Goal: Navigation & Orientation: Find specific page/section

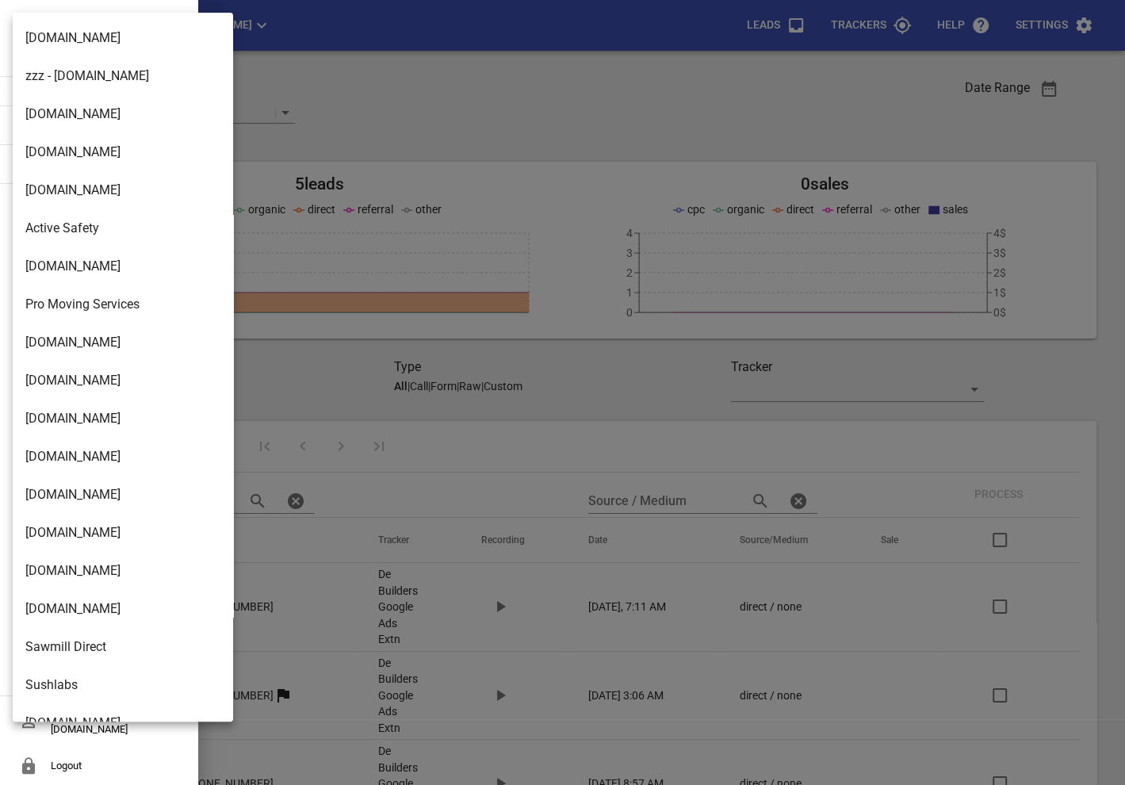
scroll to position [2575, 0]
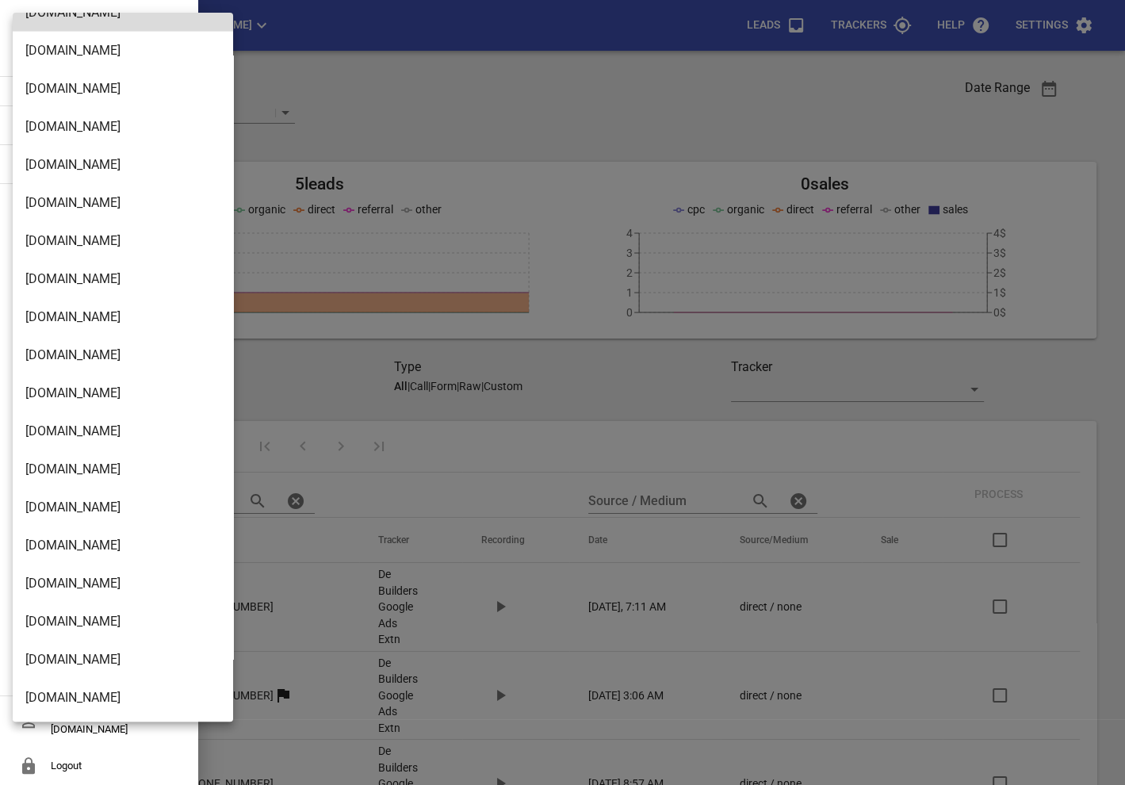
click at [72, 692] on li "Design2renovate.co.nz" at bounding box center [123, 698] width 220 height 38
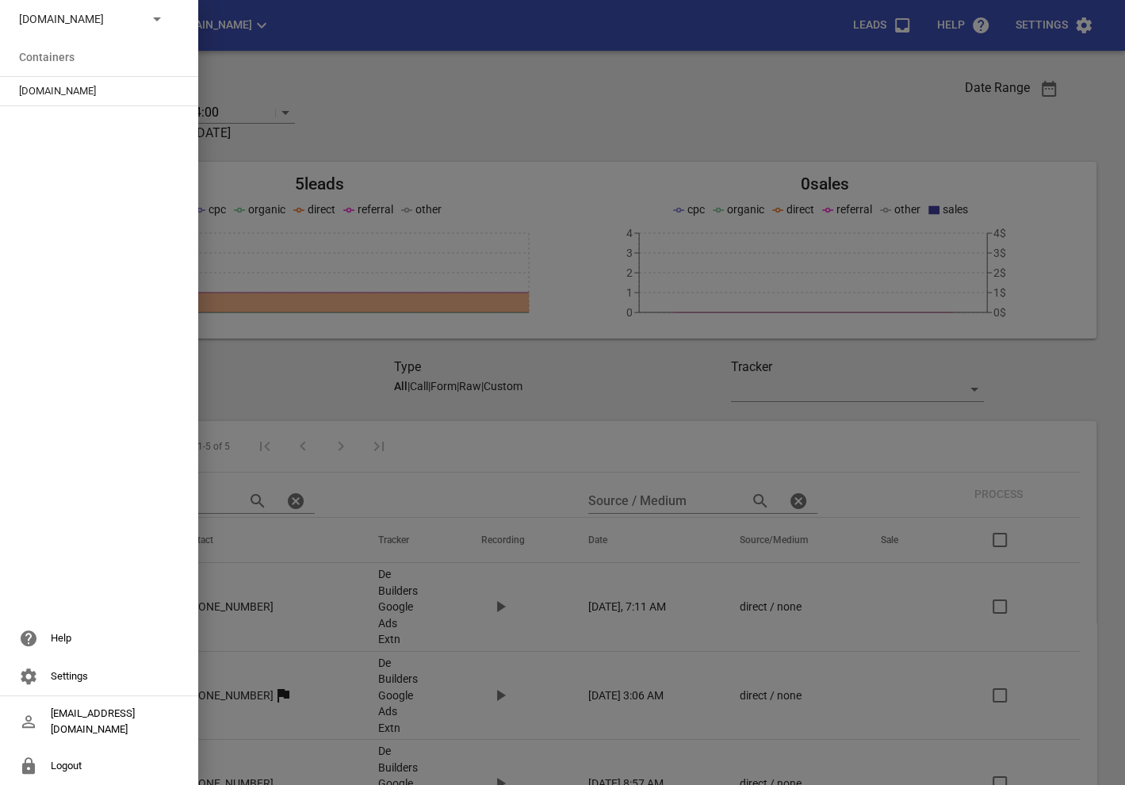
click at [49, 93] on span "Design2renovate.co.nz" at bounding box center [92, 91] width 147 height 16
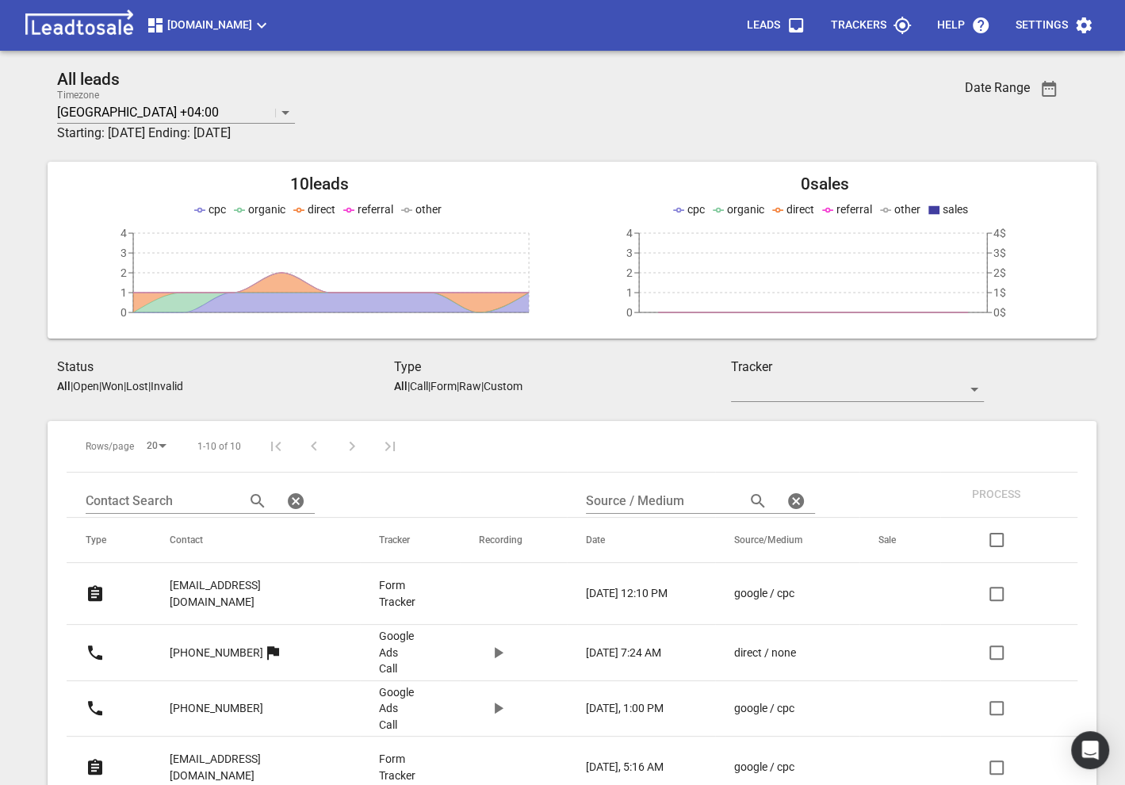
click at [279, 579] on p "nowellmanumua77@gmail.com" at bounding box center [243, 593] width 146 height 33
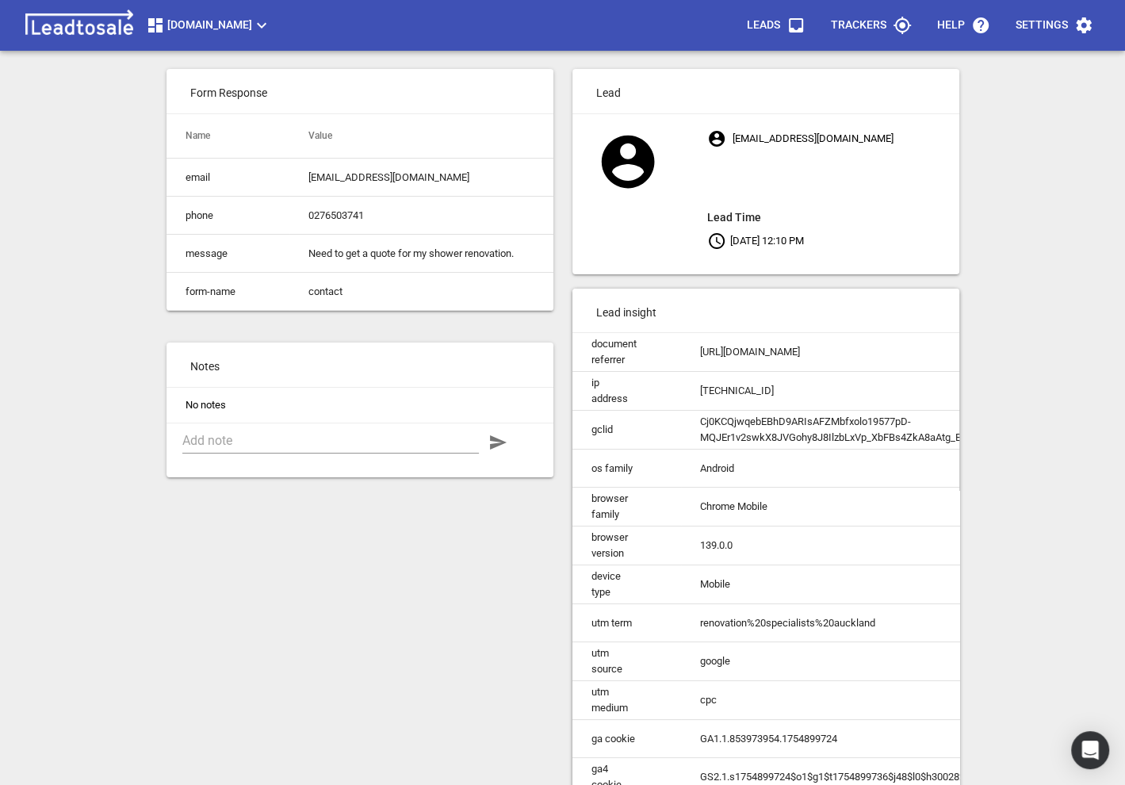
scroll to position [71, 0]
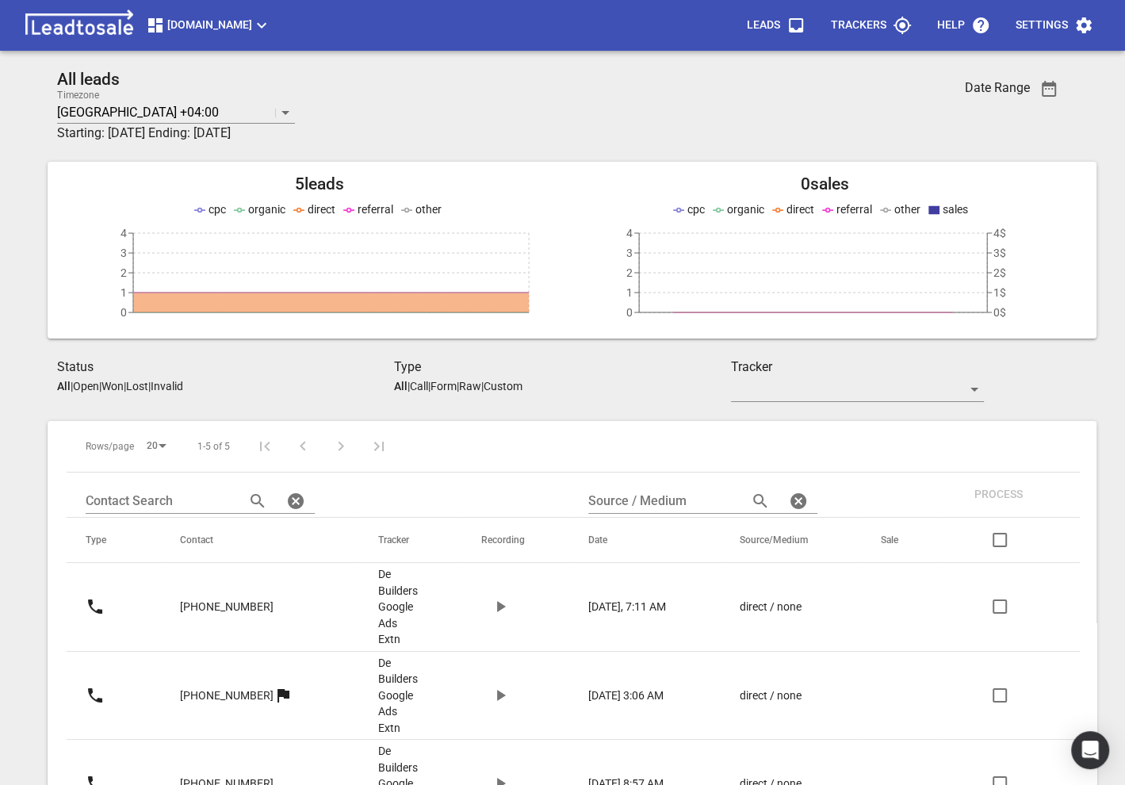
scroll to position [202, 0]
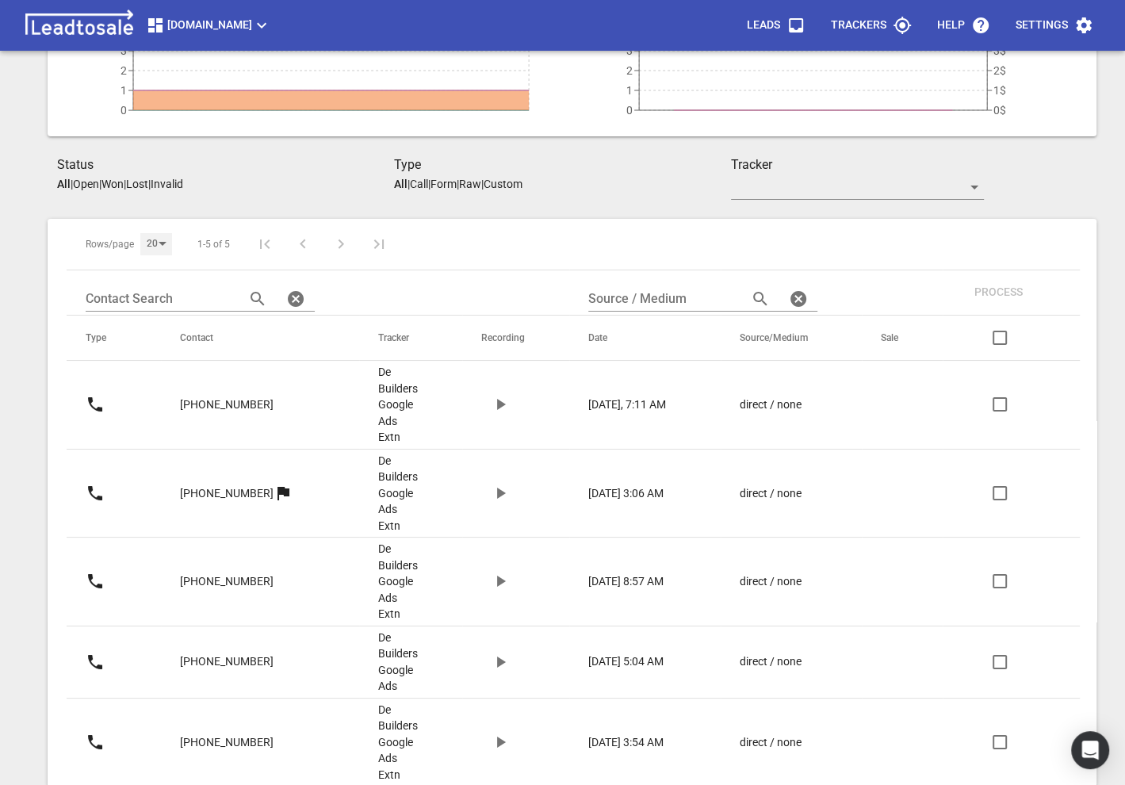
click at [160, 235] on div "20" at bounding box center [156, 243] width 32 height 21
click at [161, 293] on li "50" at bounding box center [160, 281] width 40 height 38
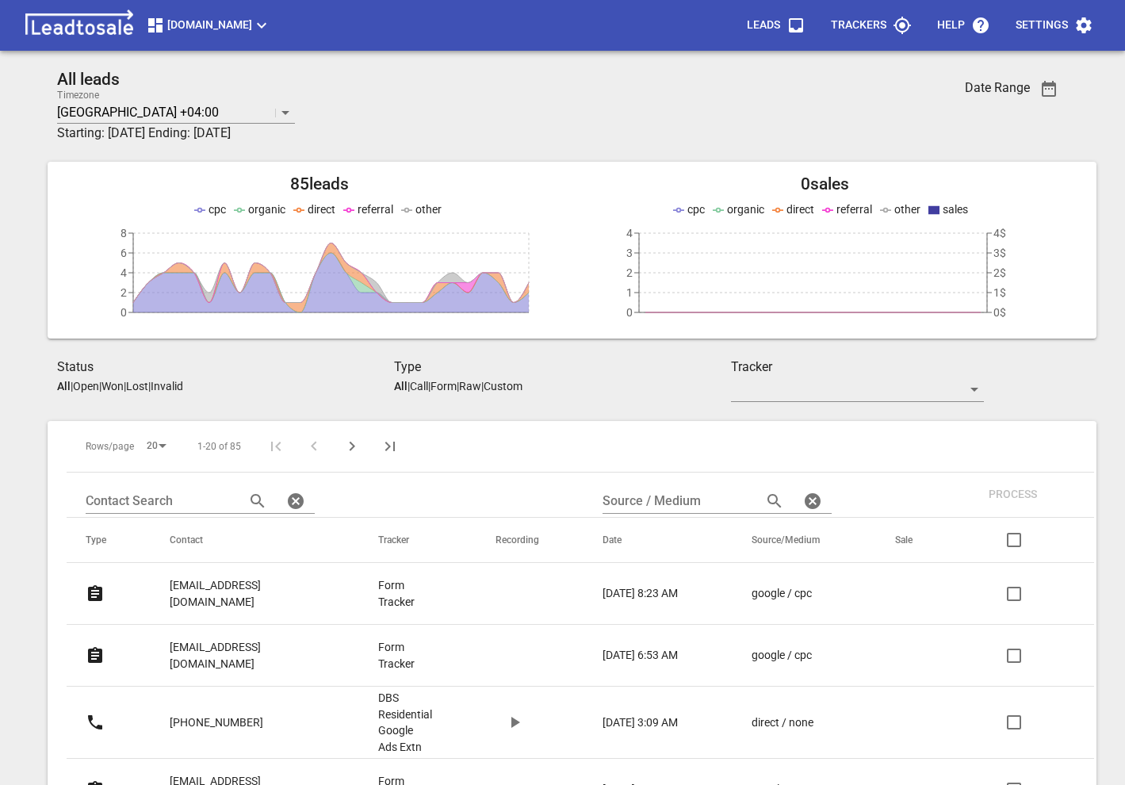
scroll to position [262, 0]
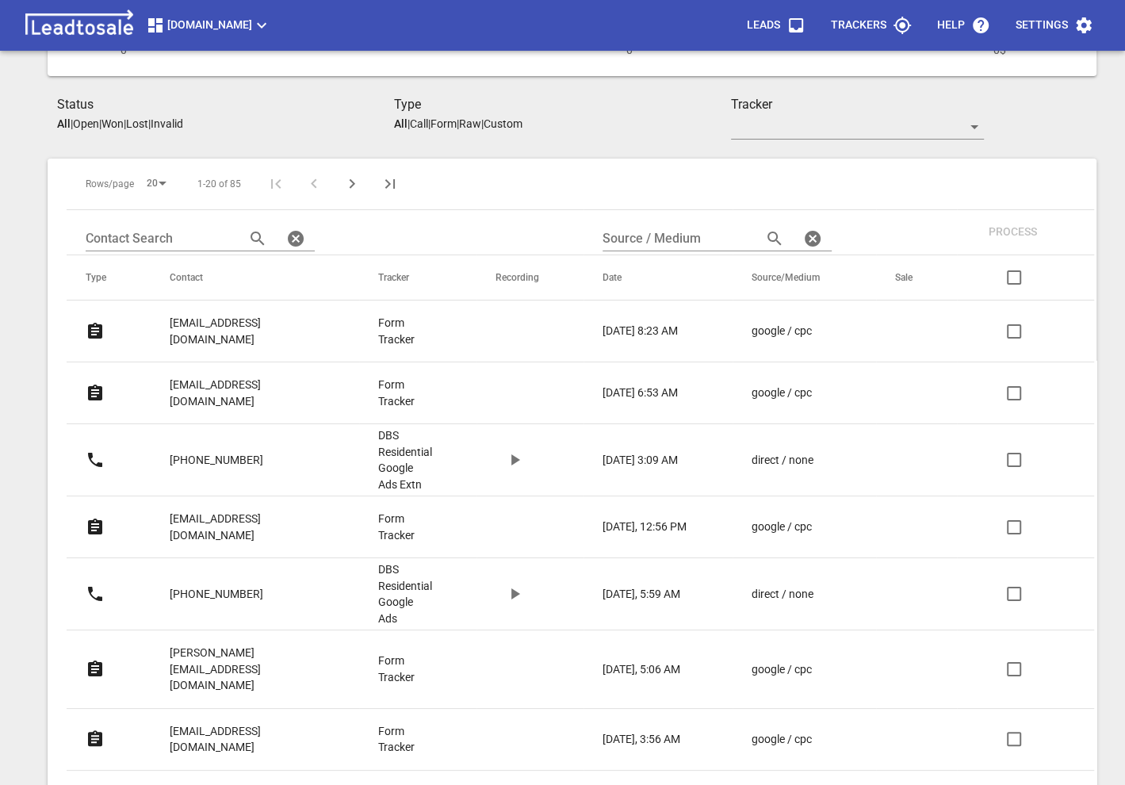
click at [224, 325] on p "[EMAIL_ADDRESS][DOMAIN_NAME]" at bounding box center [242, 331] width 145 height 33
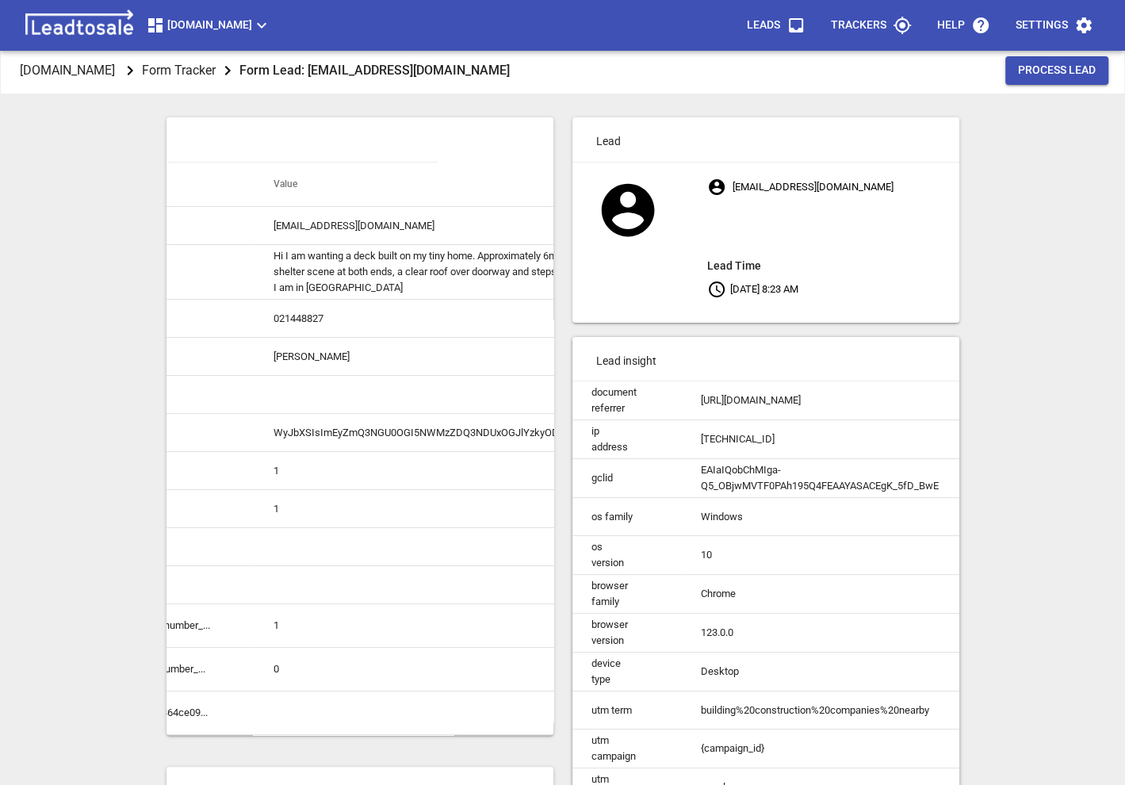
scroll to position [6, 0]
click at [115, 72] on p "[DOMAIN_NAME]" at bounding box center [67, 69] width 95 height 18
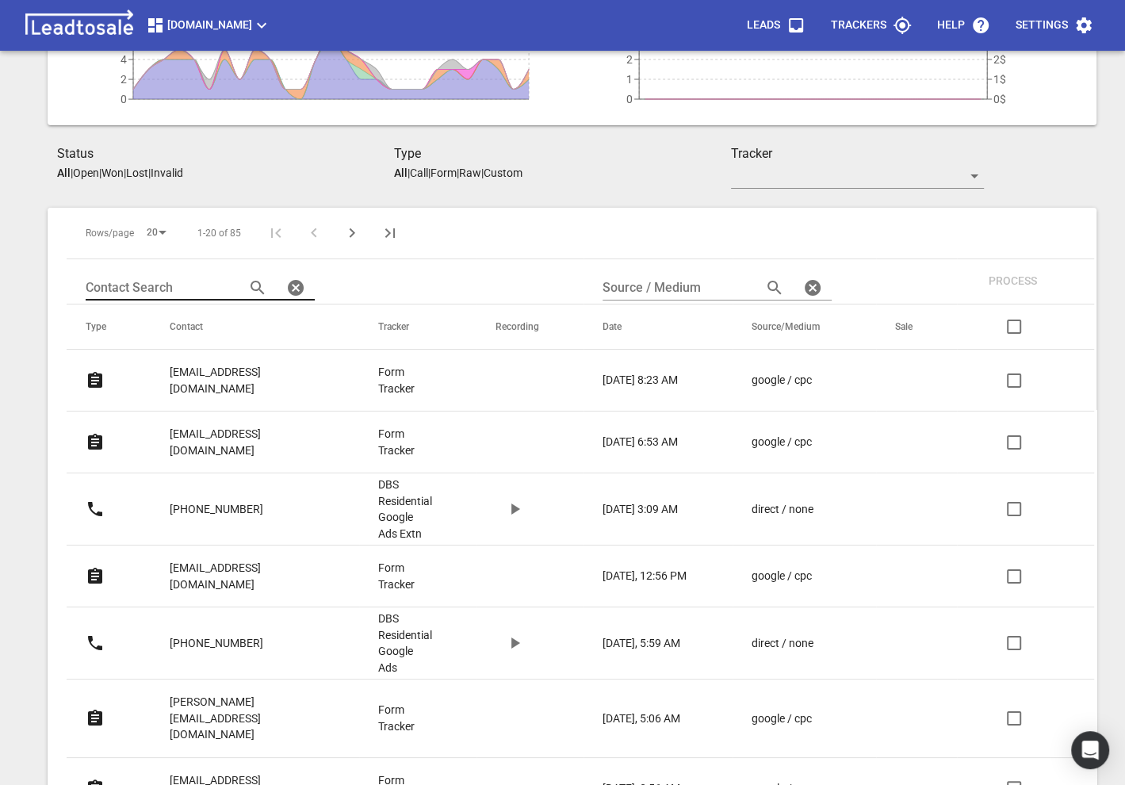
scroll to position [222, 0]
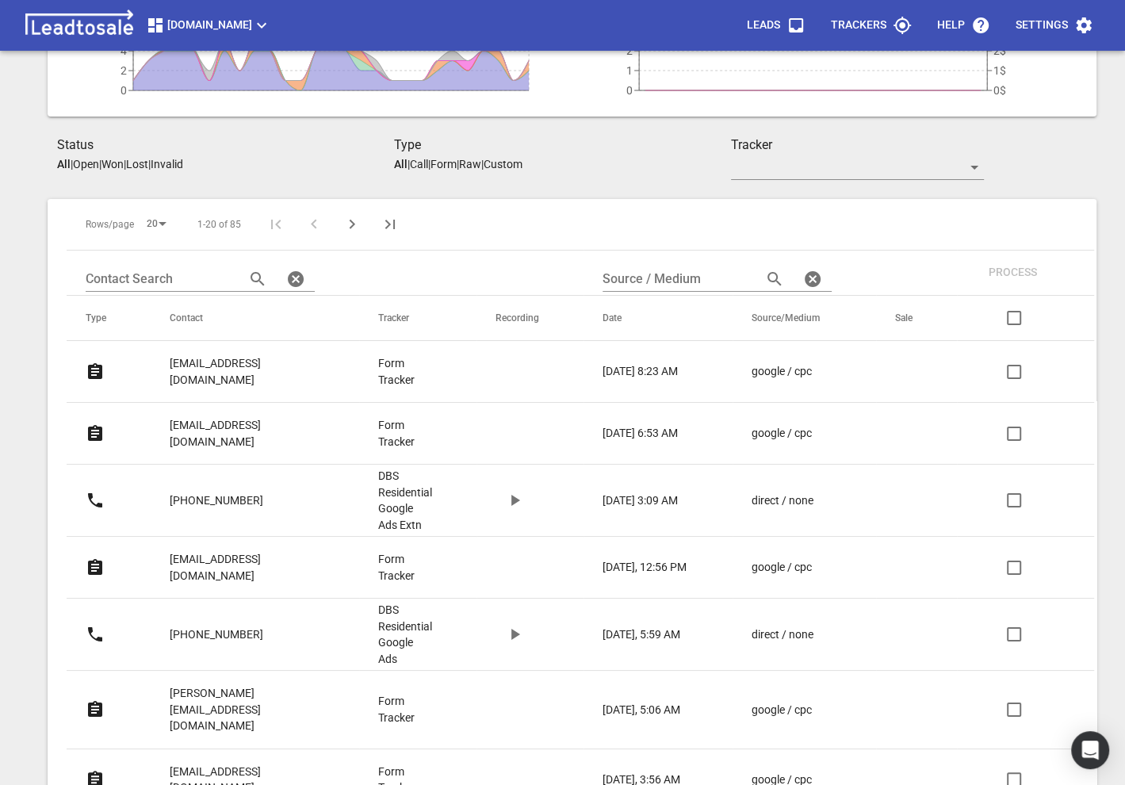
click at [239, 417] on p "[EMAIL_ADDRESS][DOMAIN_NAME]" at bounding box center [242, 433] width 145 height 33
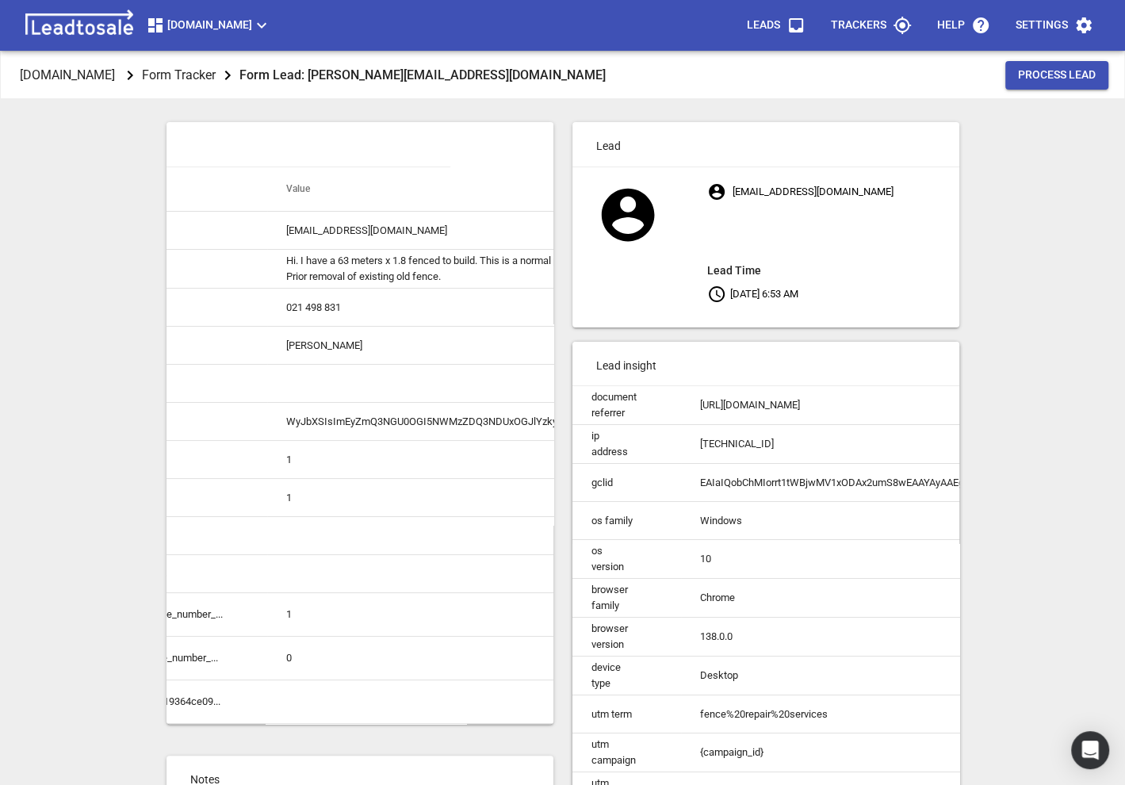
scroll to position [0, 107]
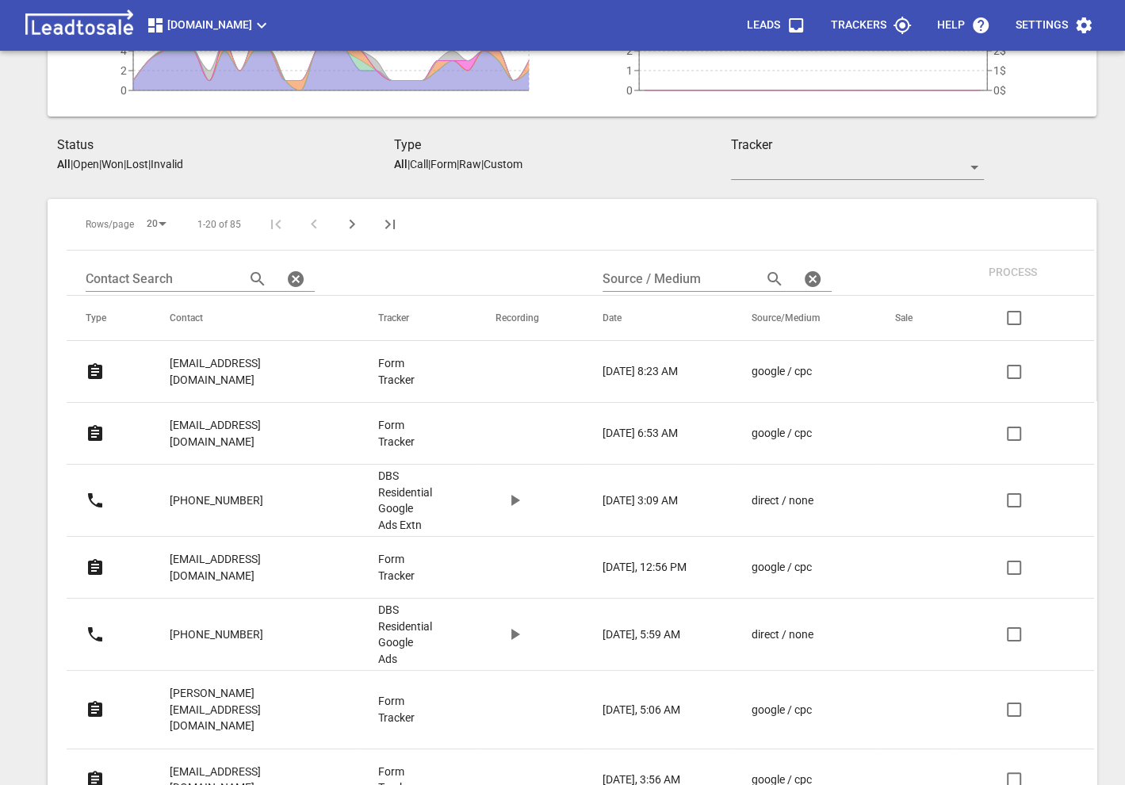
scroll to position [222, 0]
click at [198, 551] on p "[EMAIL_ADDRESS][DOMAIN_NAME]" at bounding box center [242, 567] width 145 height 33
click at [198, 551] on p "priiyanka.singh1@gmail.com" at bounding box center [242, 567] width 145 height 33
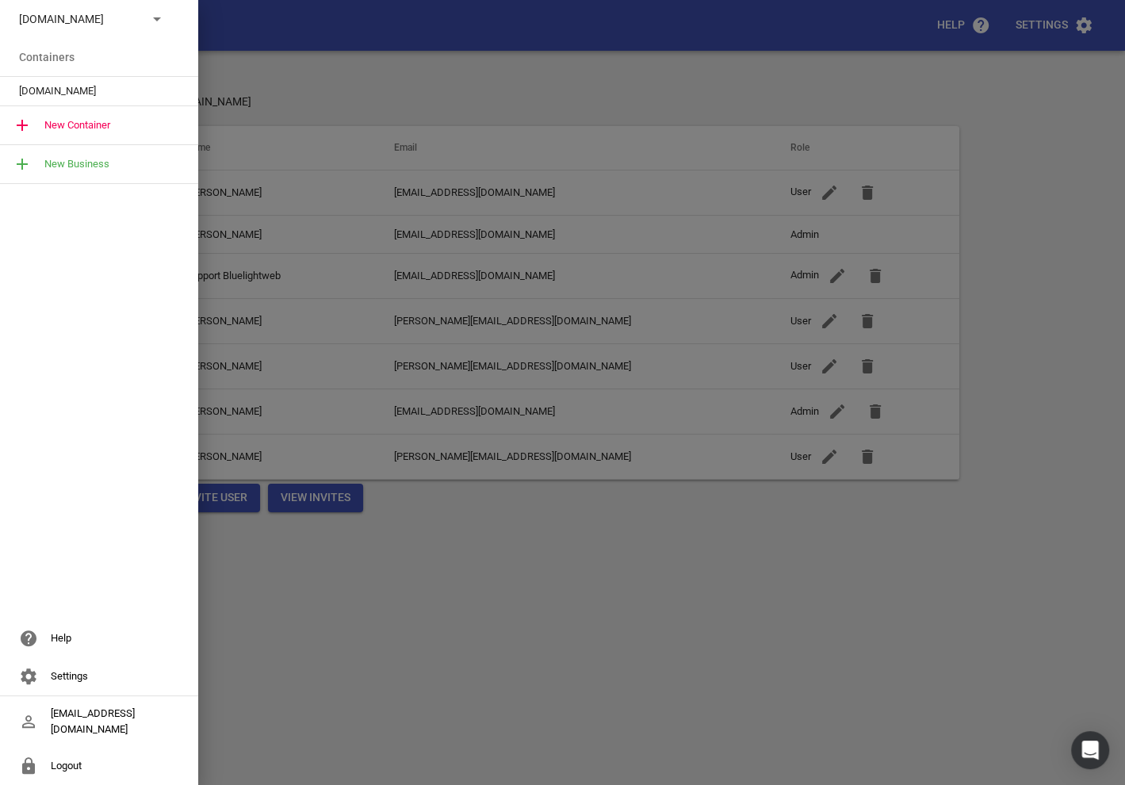
click at [120, 80] on div "[DOMAIN_NAME]" at bounding box center [99, 91] width 198 height 29
click at [117, 23] on p "[DOMAIN_NAME]" at bounding box center [77, 19] width 116 height 17
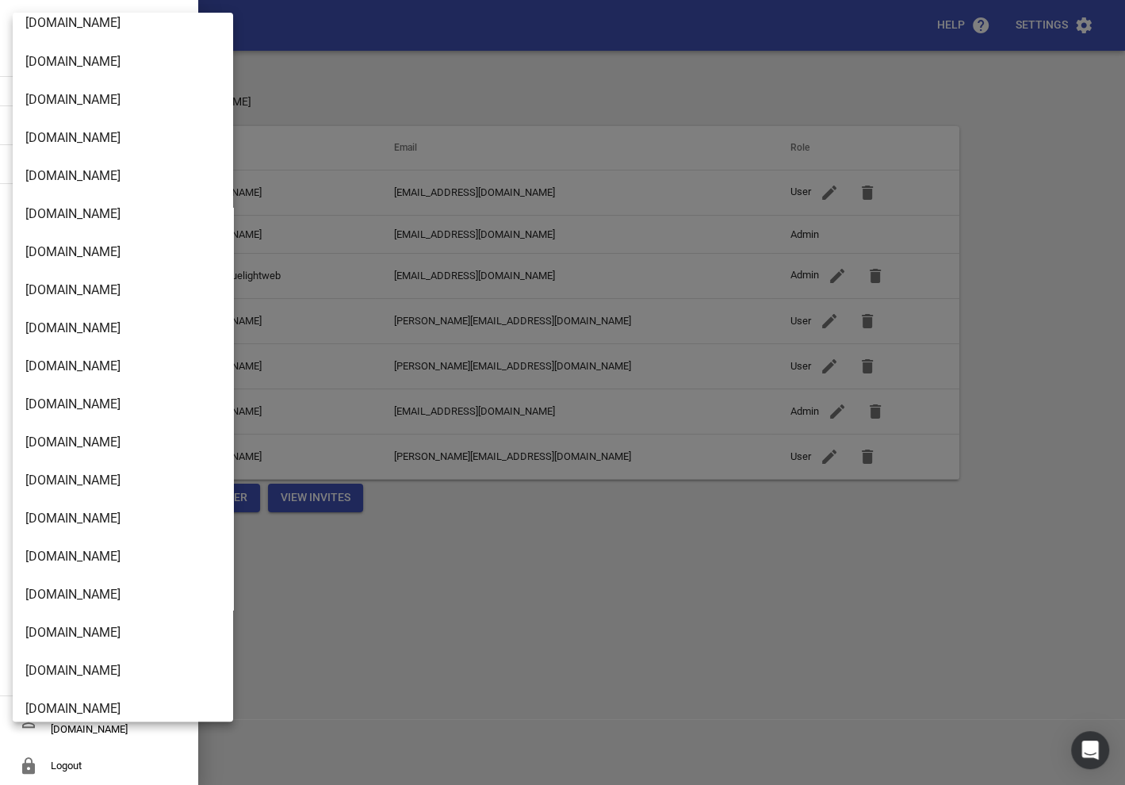
scroll to position [2575, 0]
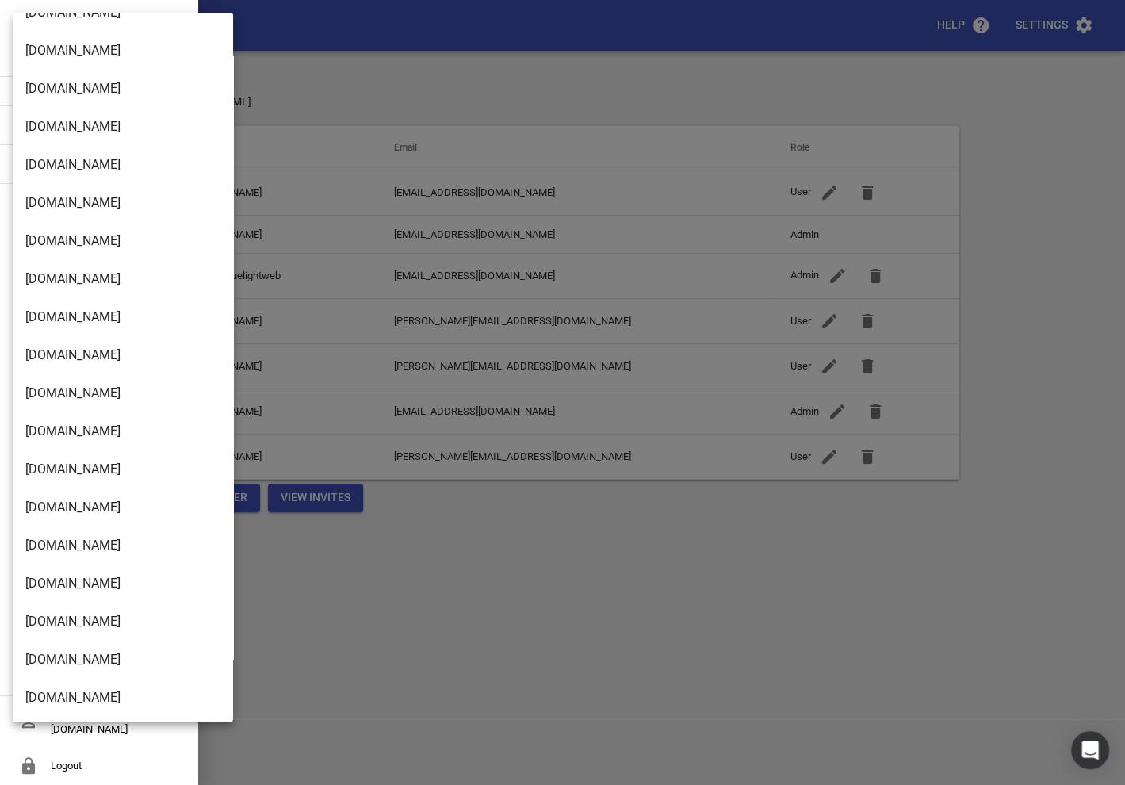
click at [74, 695] on li "[DOMAIN_NAME]" at bounding box center [123, 698] width 220 height 38
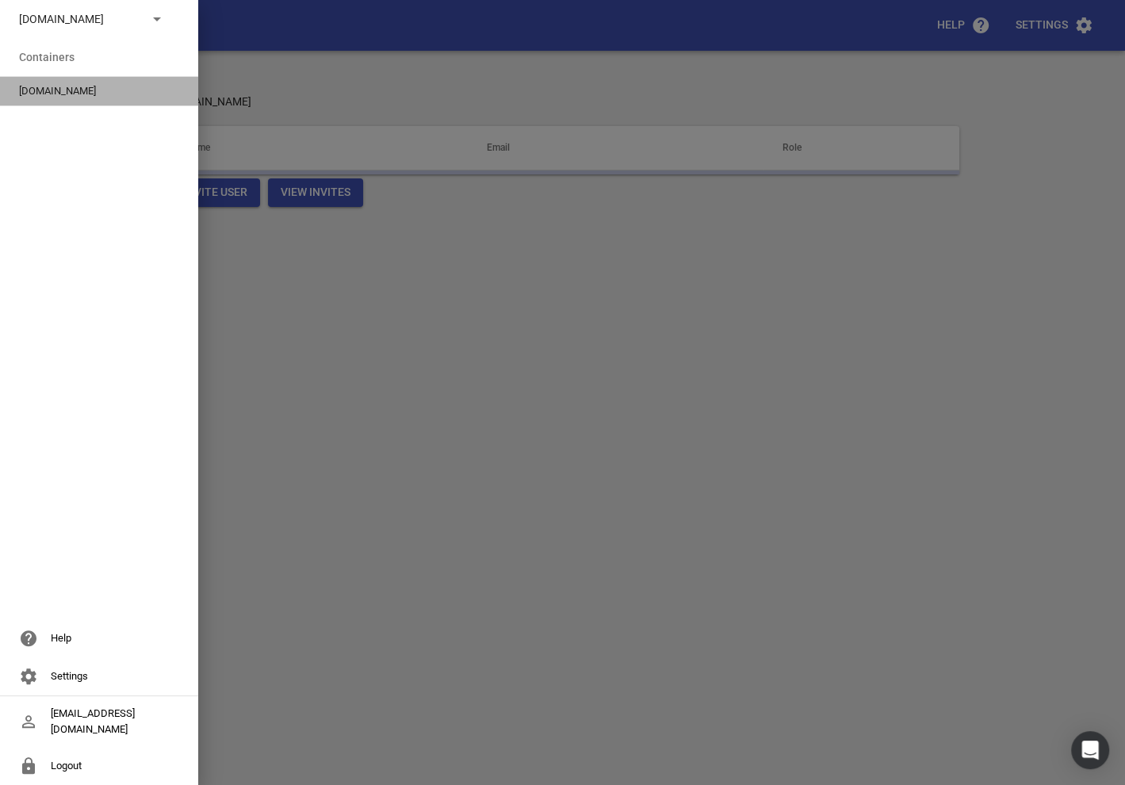
click at [78, 90] on span "[DOMAIN_NAME]" at bounding box center [92, 91] width 147 height 16
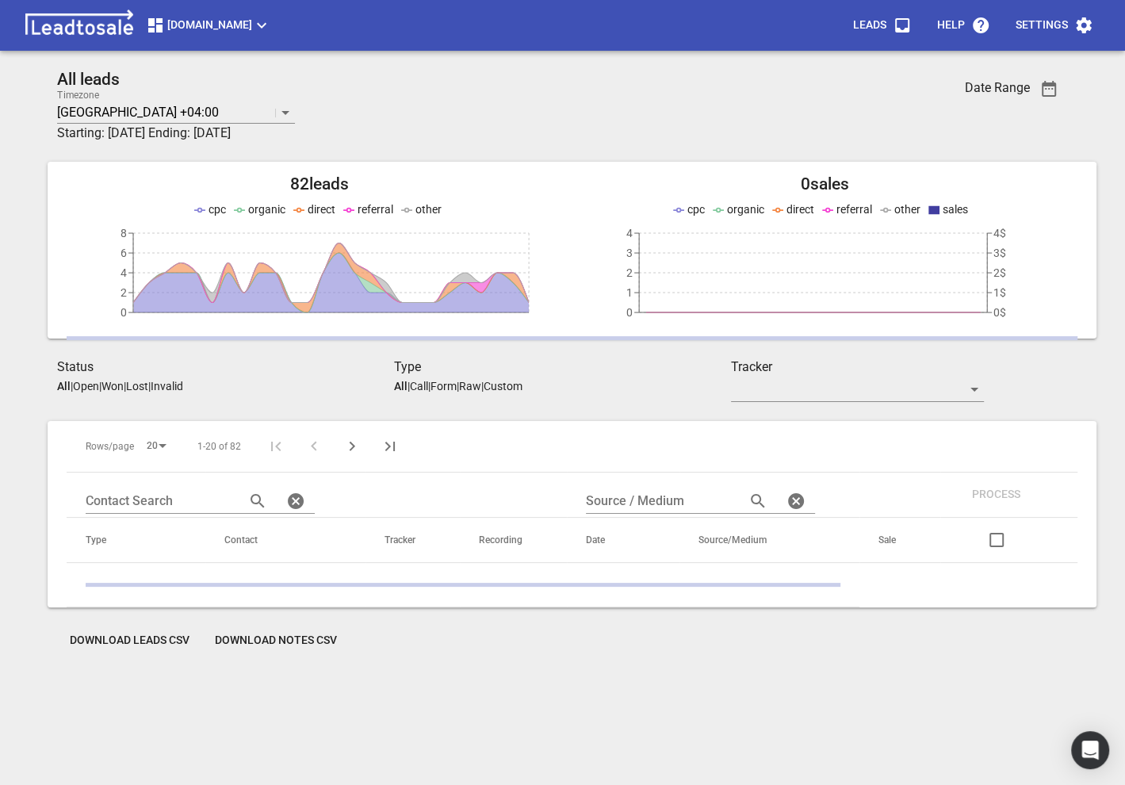
scroll to position [70, 0]
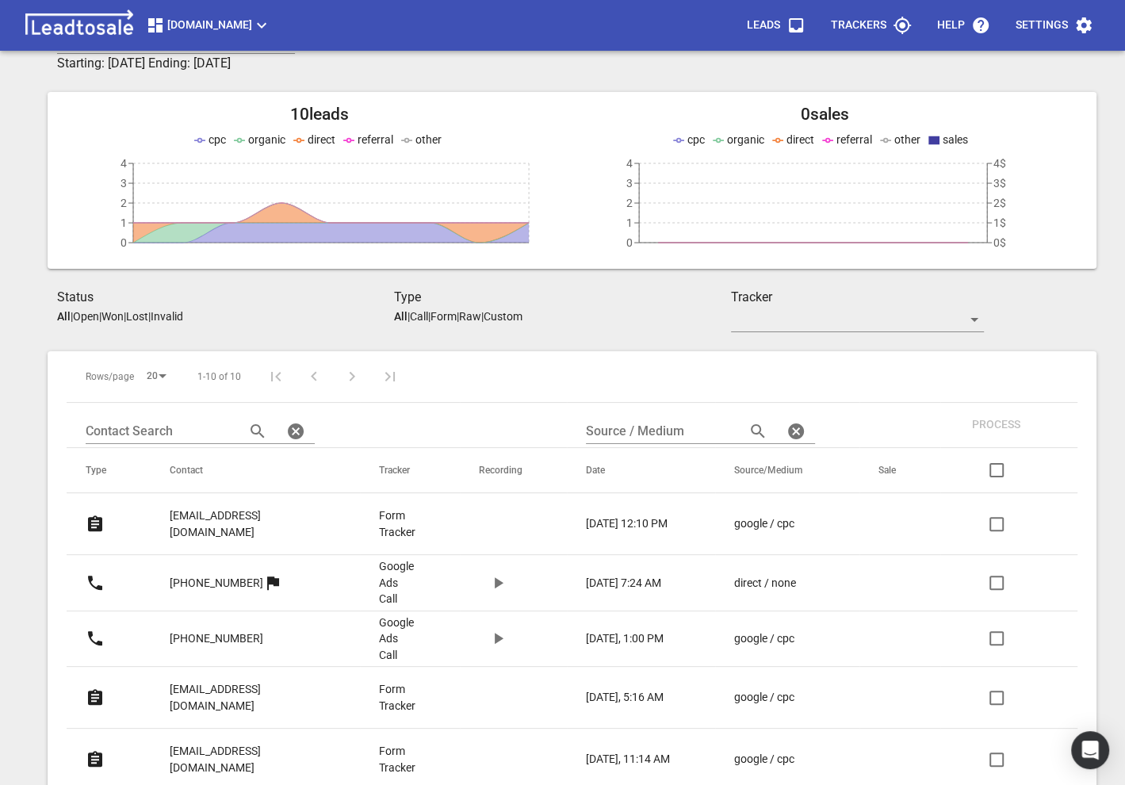
click at [215, 511] on p "nowellmanumua77@gmail.com" at bounding box center [243, 523] width 146 height 33
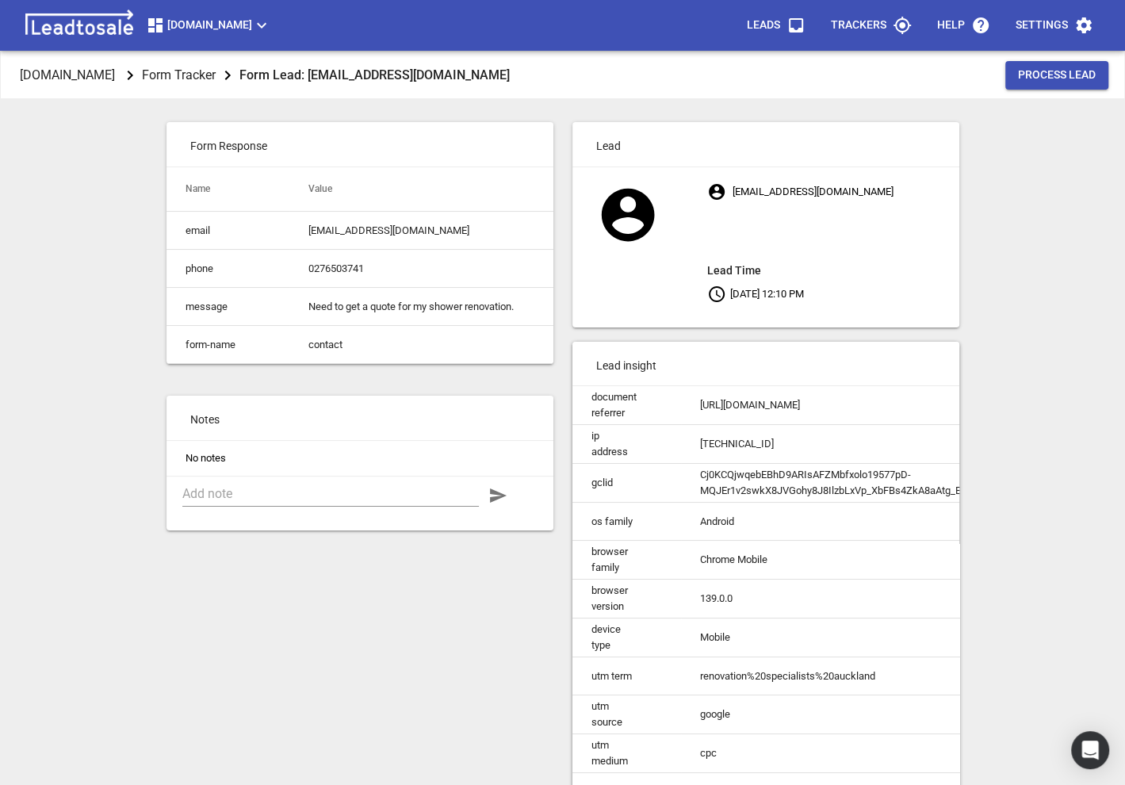
click at [189, 37] on button "[DOMAIN_NAME]" at bounding box center [209, 26] width 138 height 32
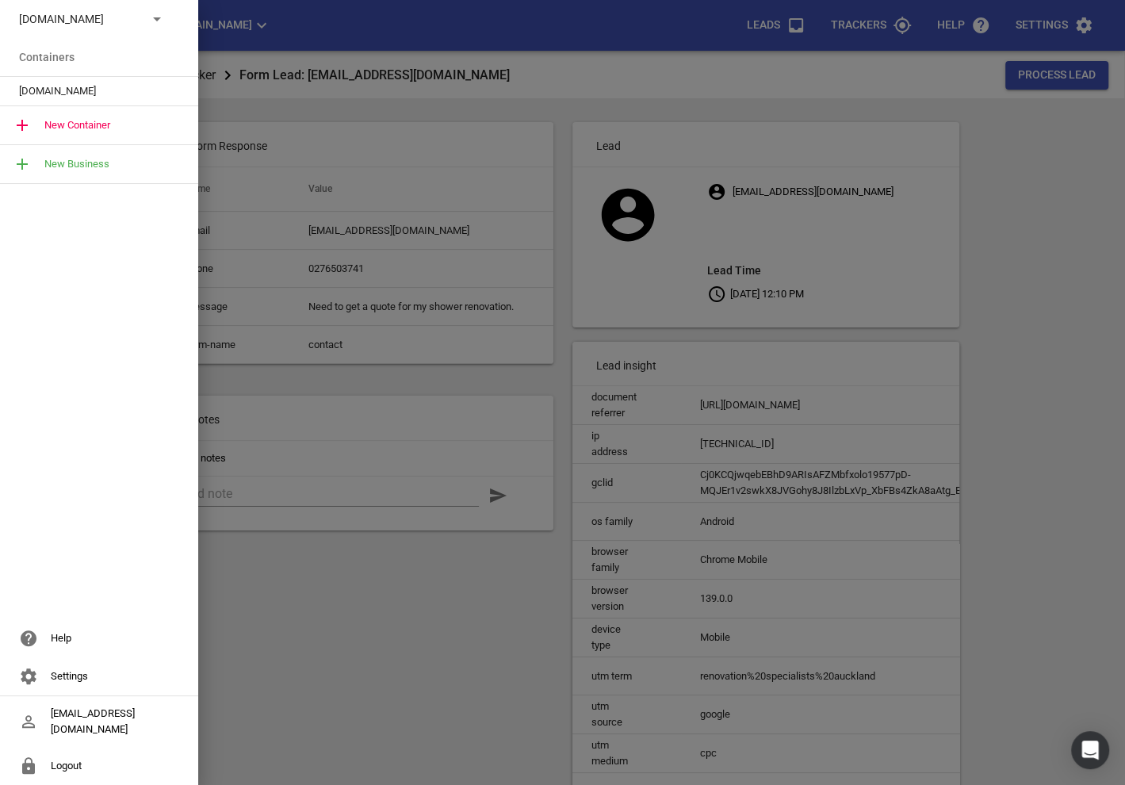
click at [108, 20] on p "Design2renovate.co.nz" at bounding box center [77, 19] width 116 height 17
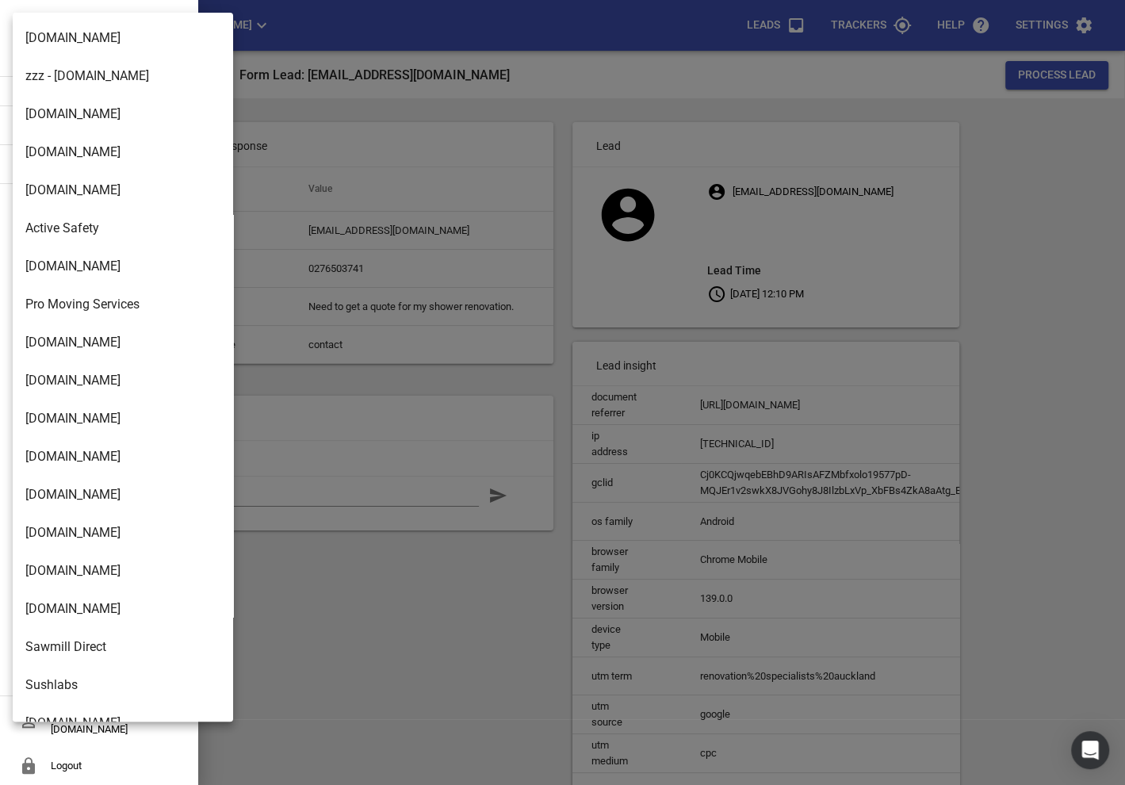
scroll to position [2575, 0]
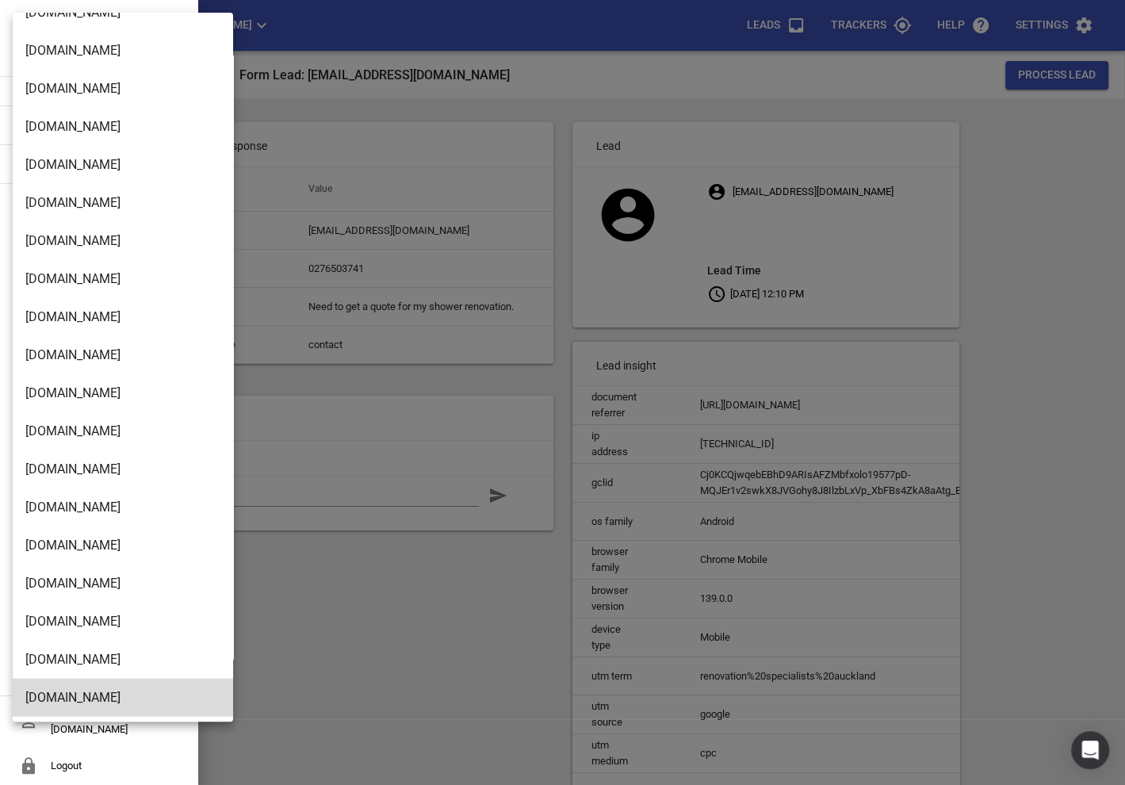
click at [72, 572] on li "Modernroofing.co.nz" at bounding box center [123, 584] width 220 height 38
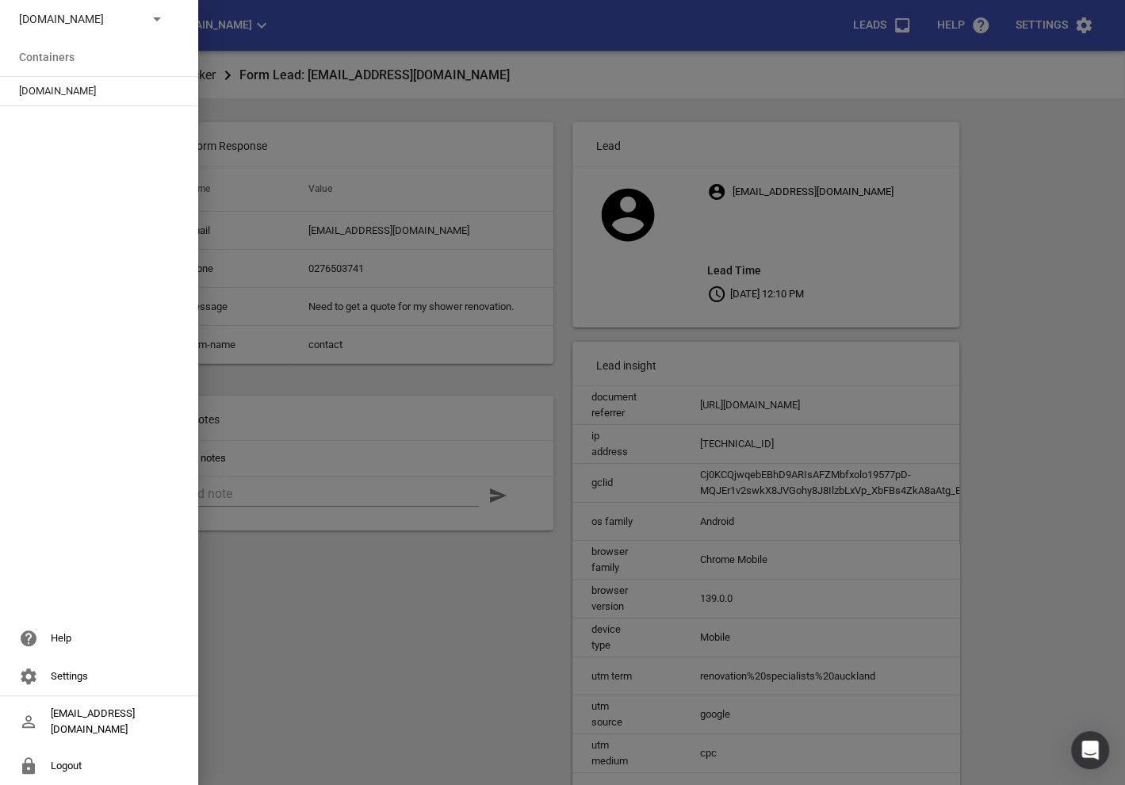
click at [60, 91] on span "Modernroofing.co.nz" at bounding box center [92, 91] width 147 height 16
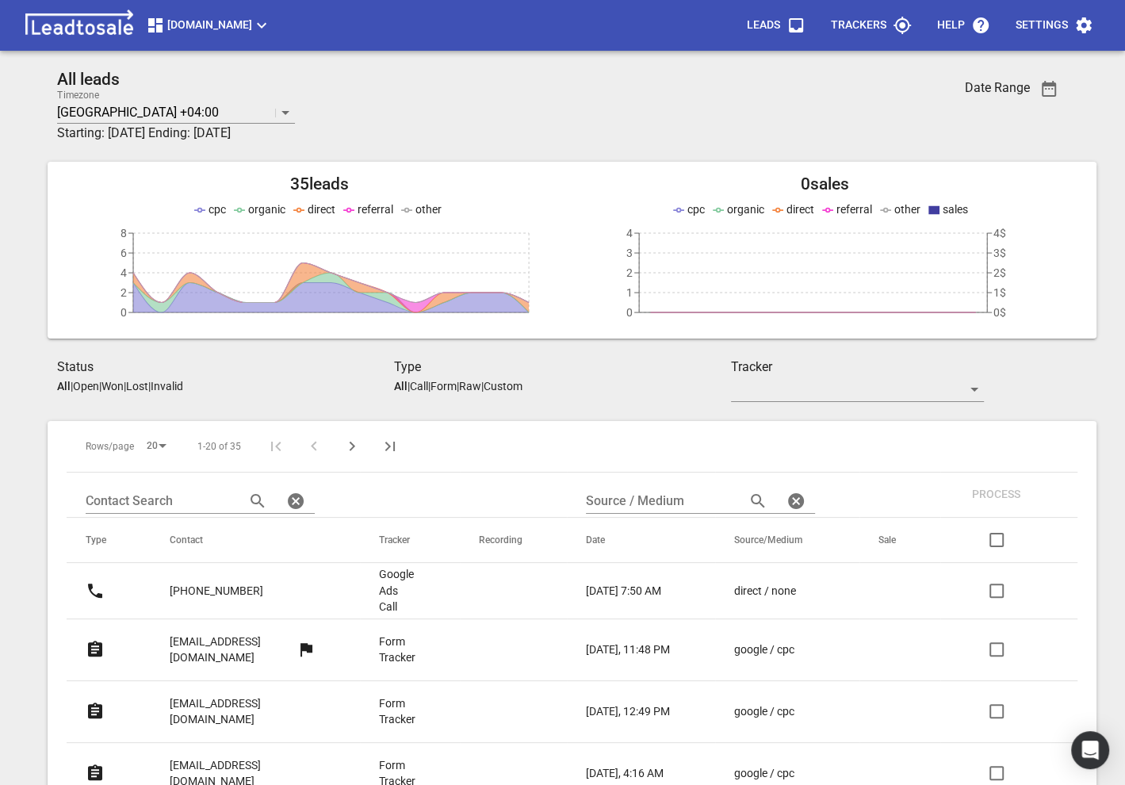
scroll to position [111, 0]
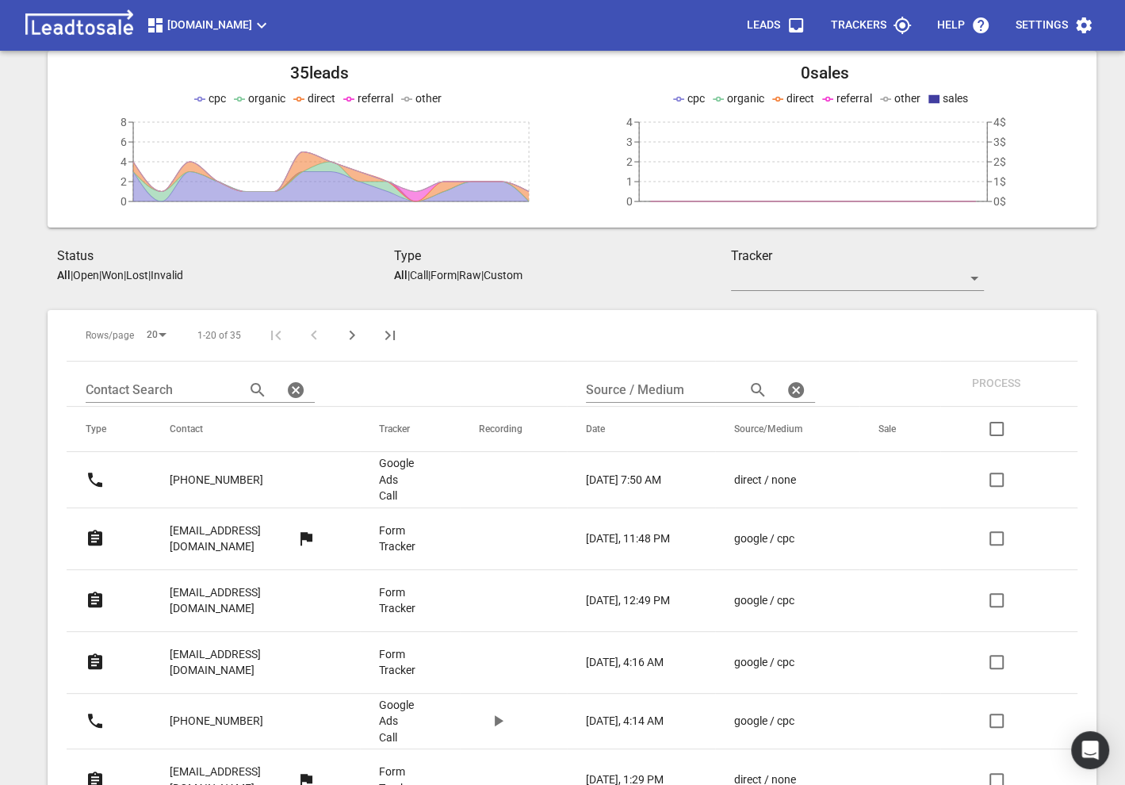
click at [218, 573] on link "super14_rugby_crusaders@hotmail.com" at bounding box center [243, 600] width 146 height 55
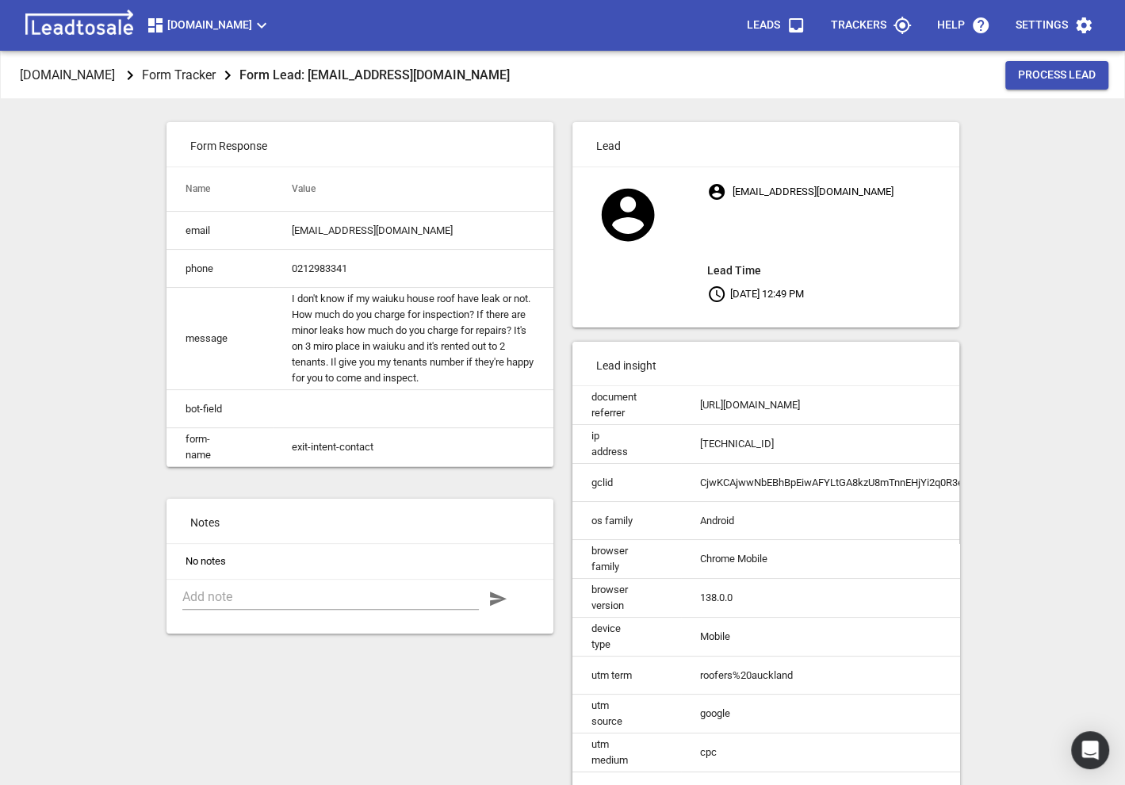
click at [195, 27] on span "[DOMAIN_NAME]" at bounding box center [208, 25] width 125 height 19
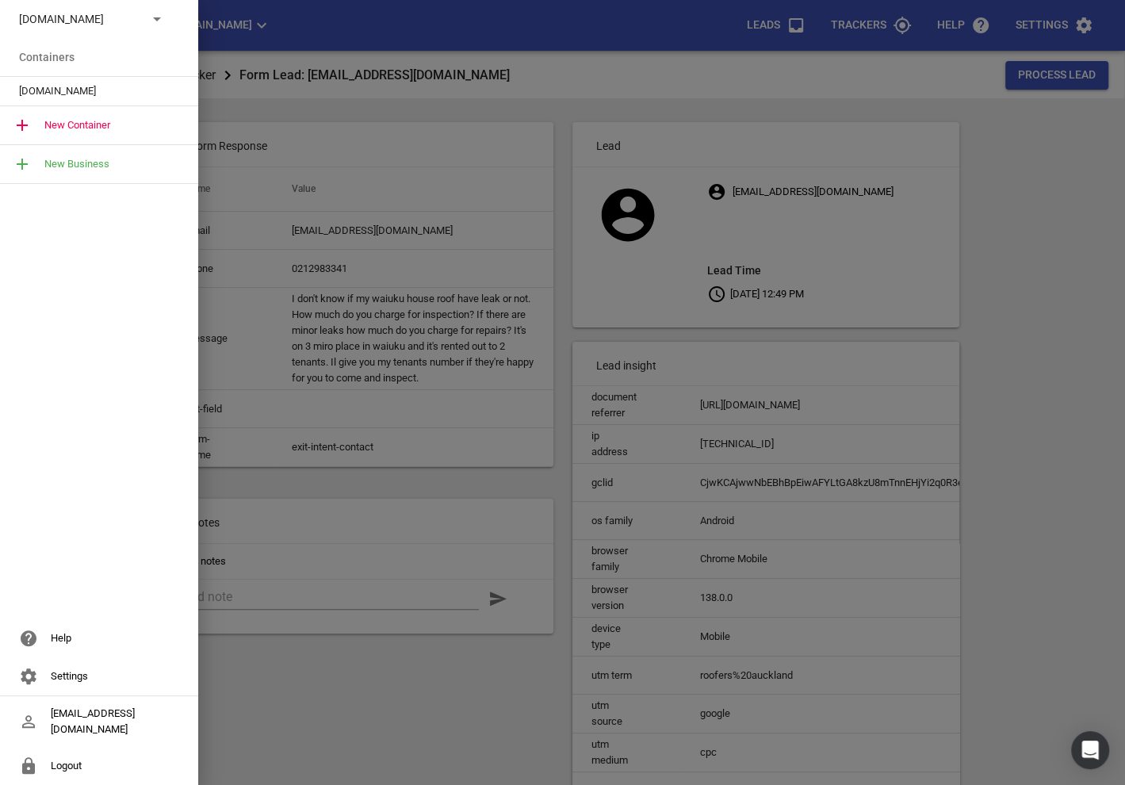
click at [518, 229] on div at bounding box center [562, 392] width 1125 height 785
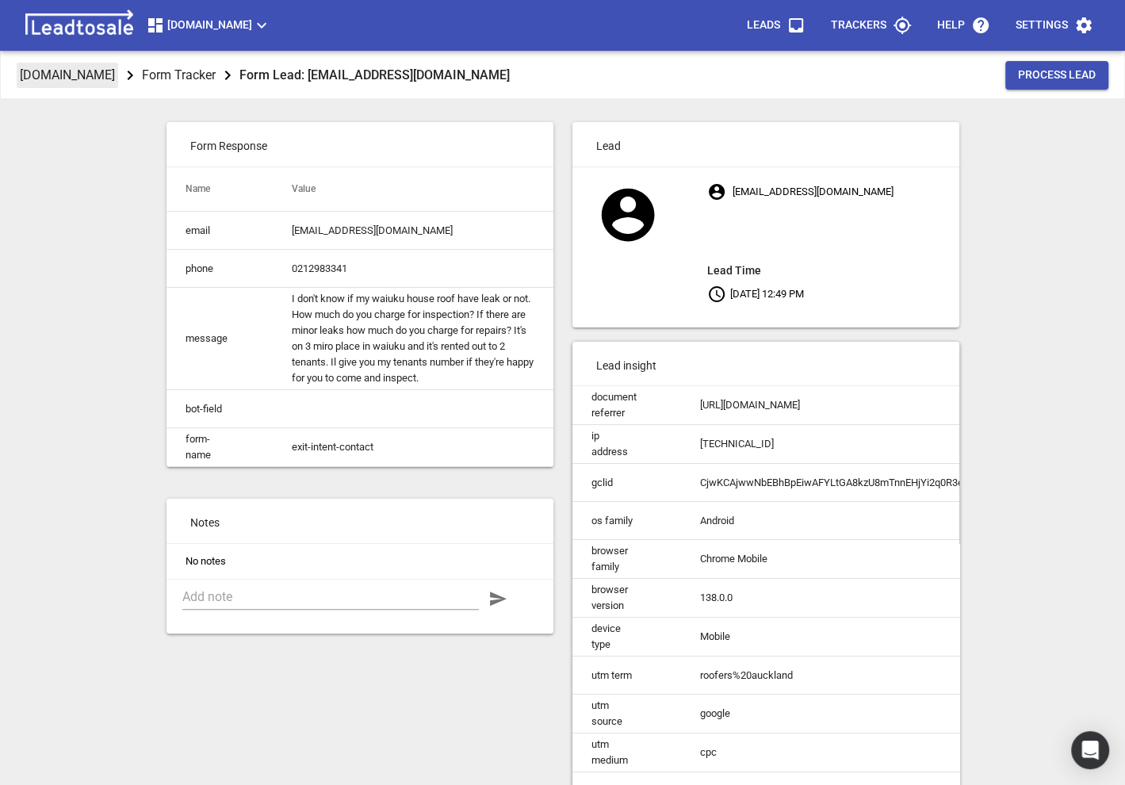
click at [115, 71] on p "[DOMAIN_NAME]" at bounding box center [67, 75] width 95 height 18
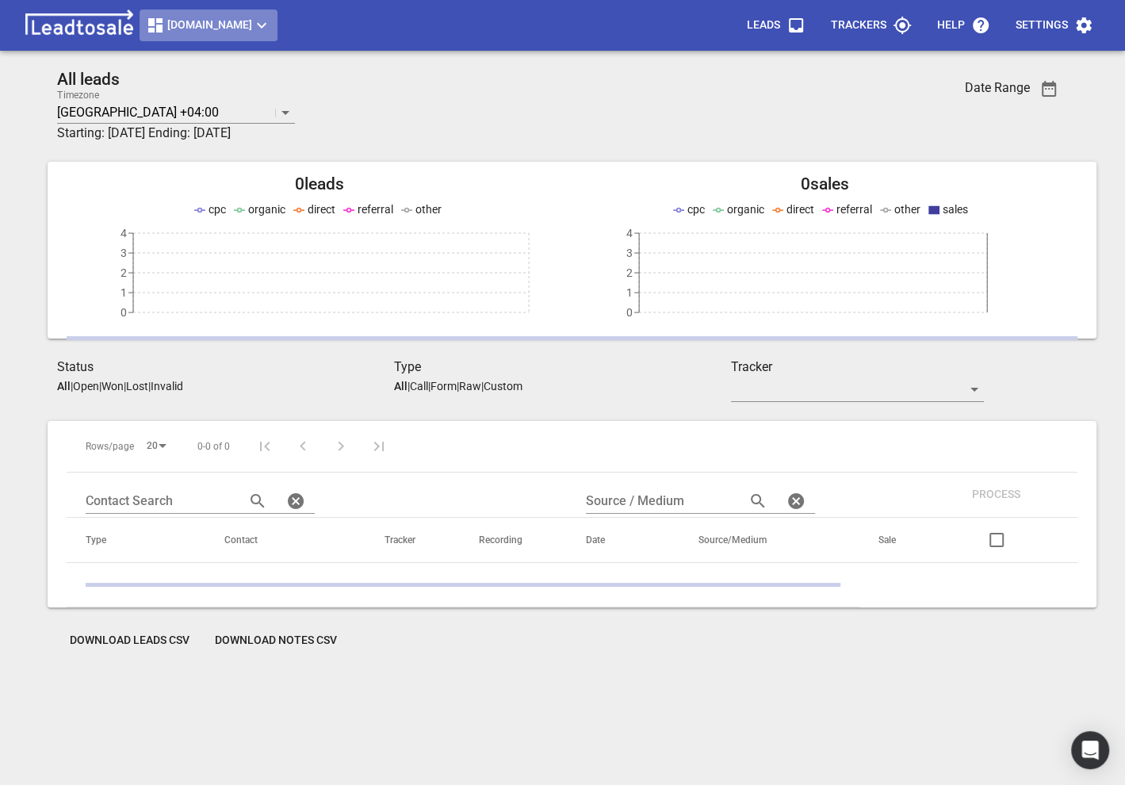
click at [192, 32] on span "Modernroofing.co.nz" at bounding box center [208, 25] width 125 height 19
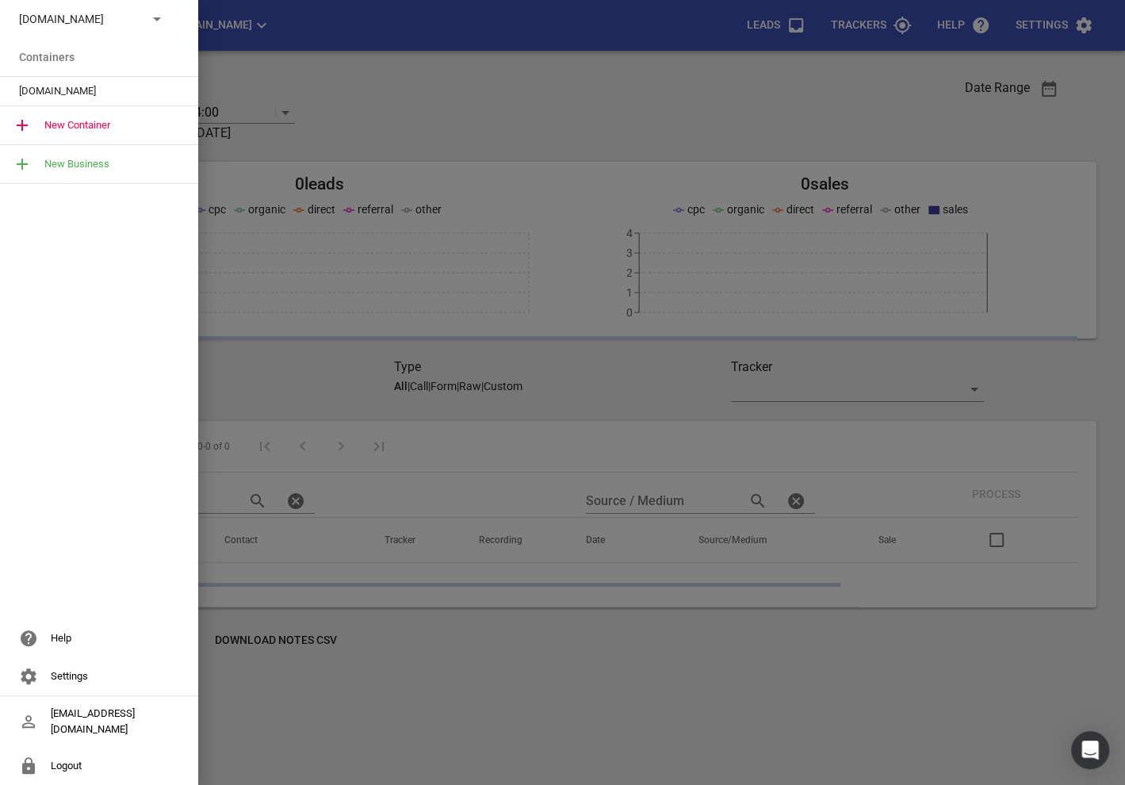
click at [88, 32] on div "Modernroofing.co.nz" at bounding box center [99, 19] width 198 height 38
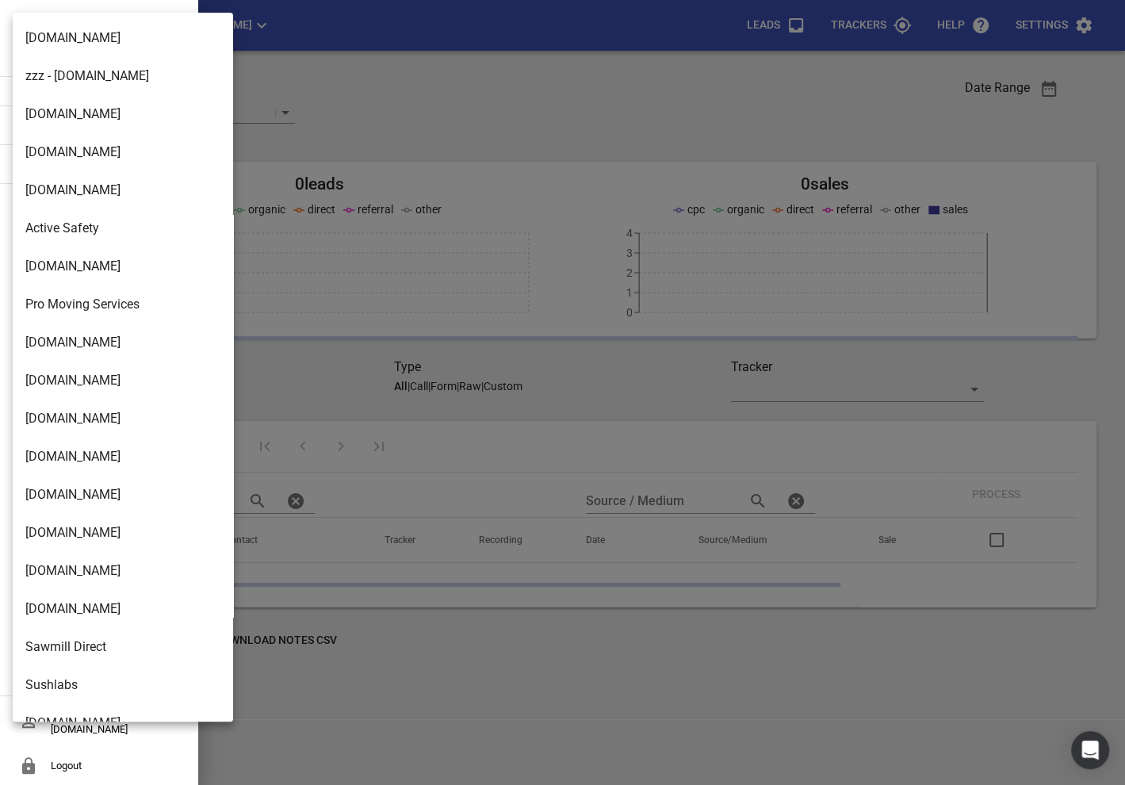
scroll to position [2575, 0]
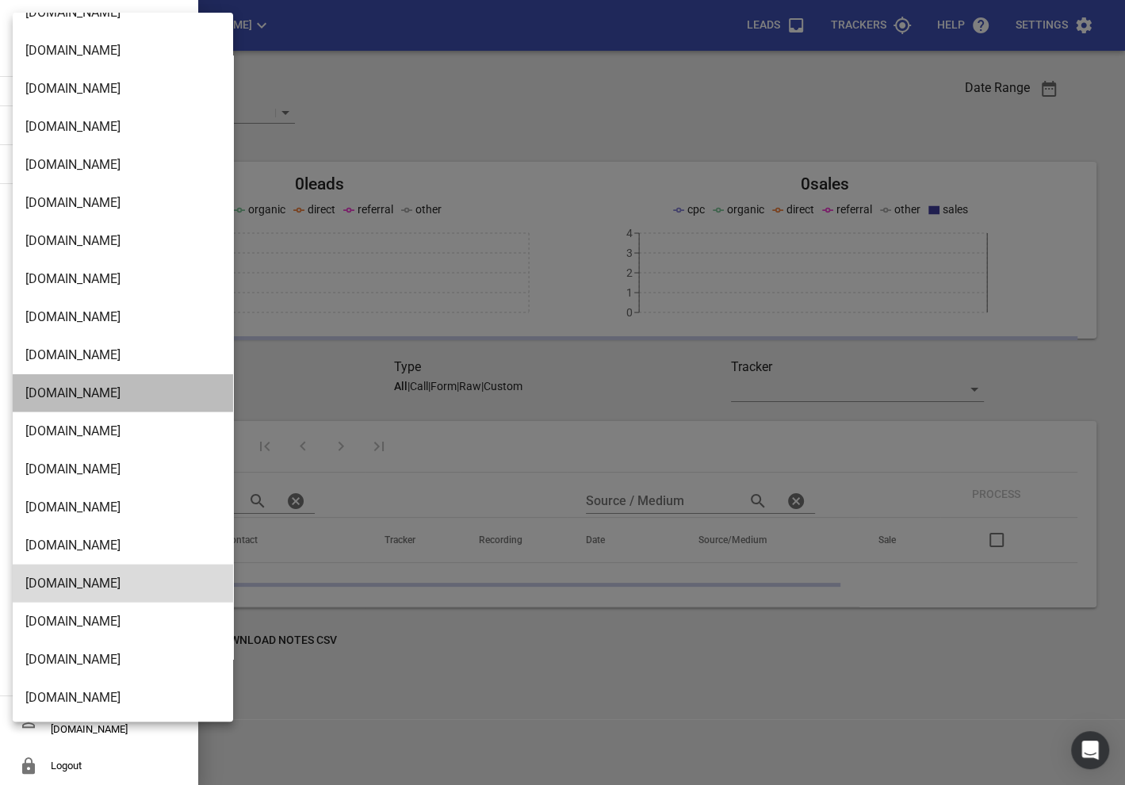
click at [82, 392] on li "Truckrepairsauckland.co.nz" at bounding box center [123, 393] width 220 height 38
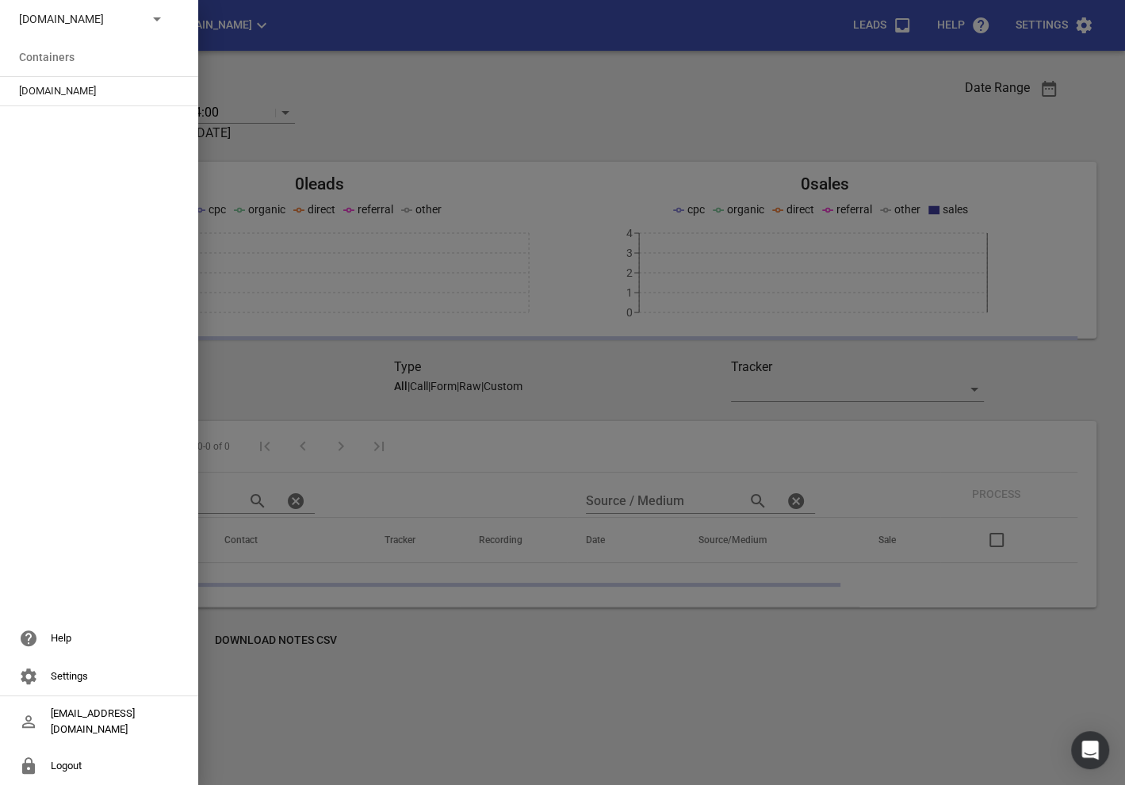
click at [63, 91] on span "Truckrepairsauckland.co.nz" at bounding box center [92, 91] width 147 height 16
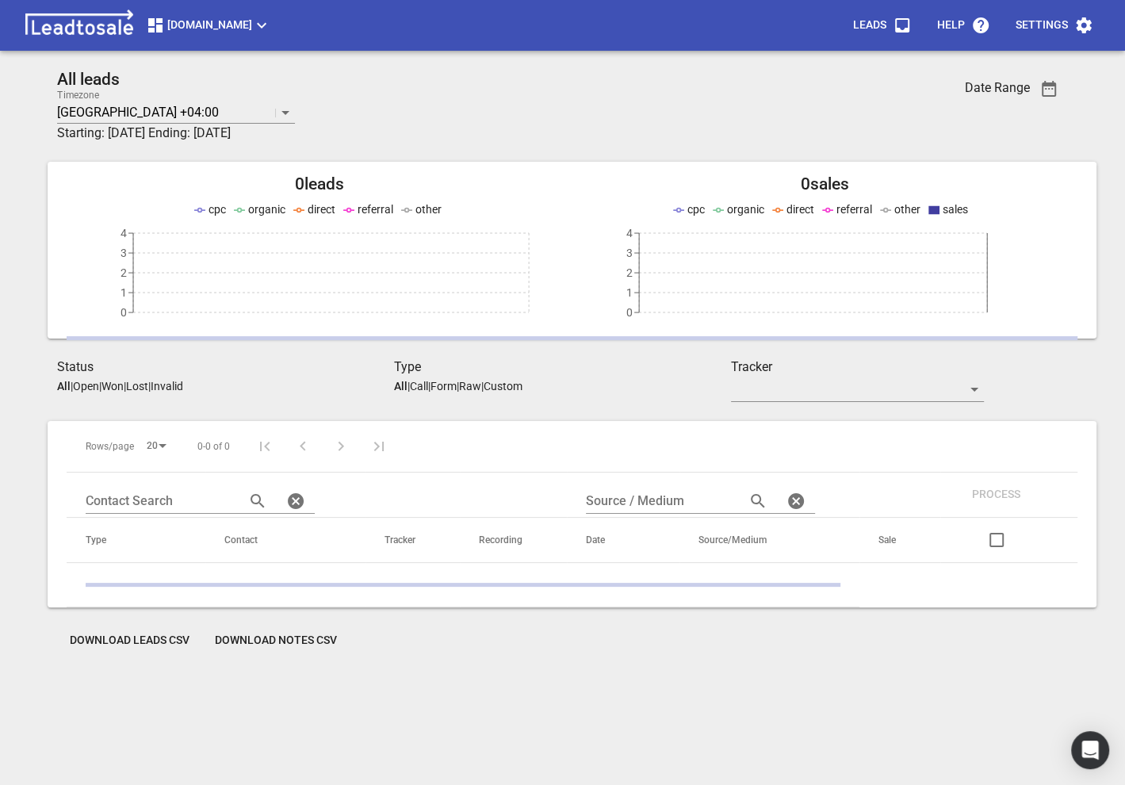
scroll to position [70, 0]
